Goal: Navigation & Orientation: Go to known website

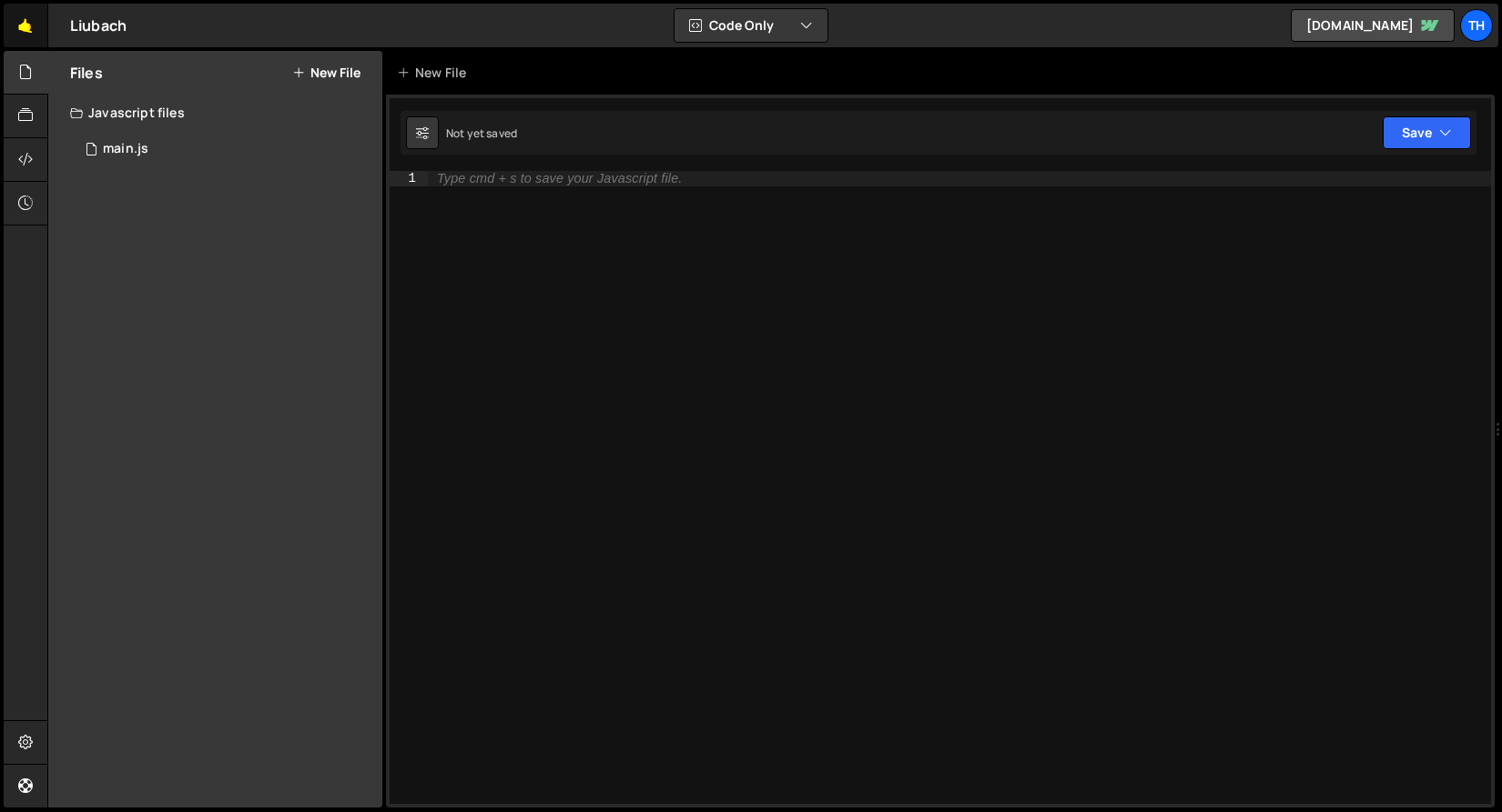
click at [5, 30] on link "🤙" at bounding box center [26, 25] width 45 height 44
